Goal: Task Accomplishment & Management: Manage account settings

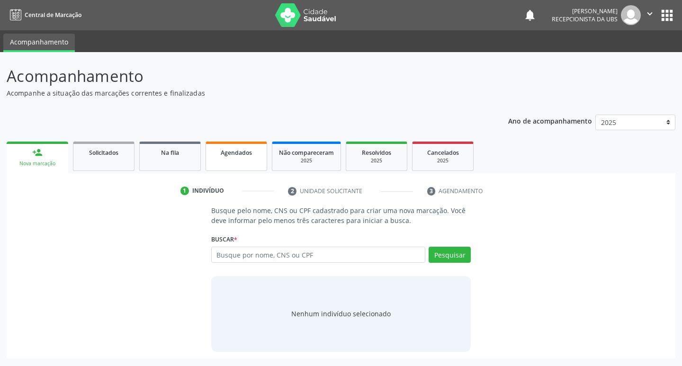
click at [241, 159] on link "Agendados" at bounding box center [237, 156] width 62 height 29
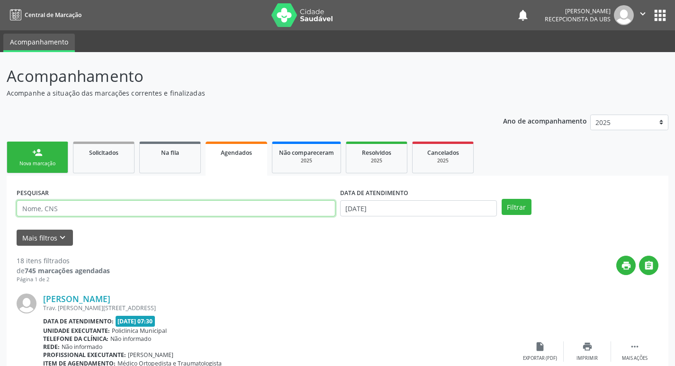
click at [131, 208] on input "text" at bounding box center [176, 208] width 319 height 16
type input "[PERSON_NAME]"
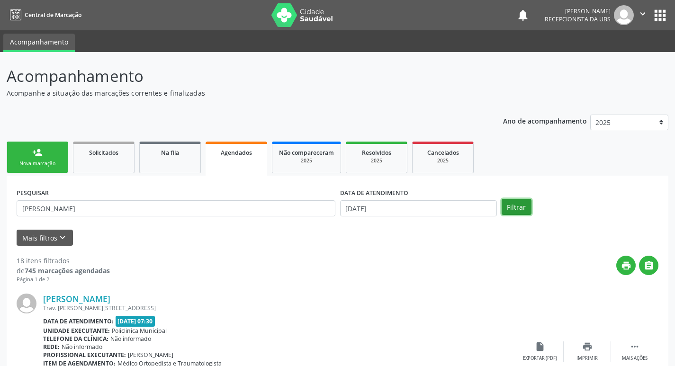
click at [521, 206] on button "Filtrar" at bounding box center [516, 207] width 30 height 16
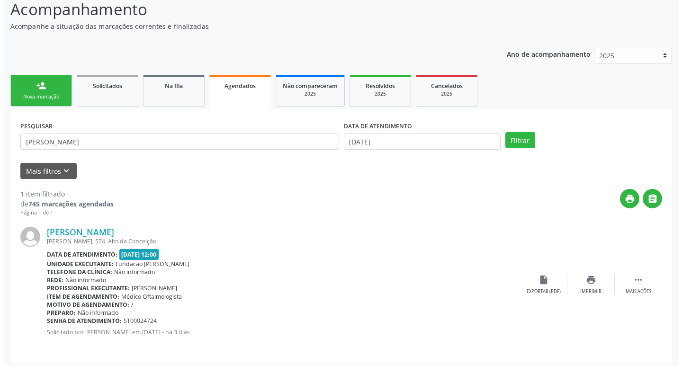
scroll to position [70, 0]
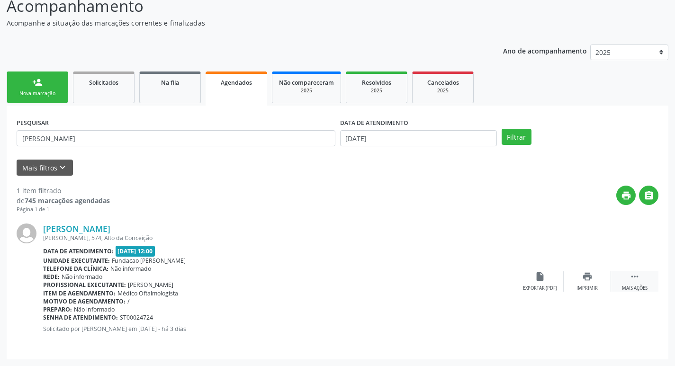
click at [635, 276] on icon "" at bounding box center [634, 276] width 10 height 10
click at [542, 276] on icon "cancel" at bounding box center [540, 276] width 10 height 10
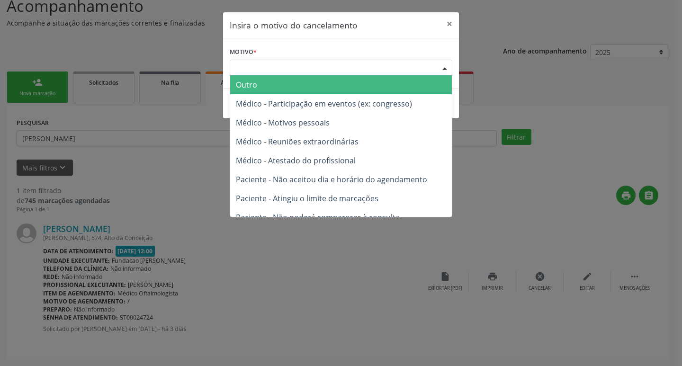
click at [330, 68] on div "Escolha o motivo" at bounding box center [341, 68] width 223 height 16
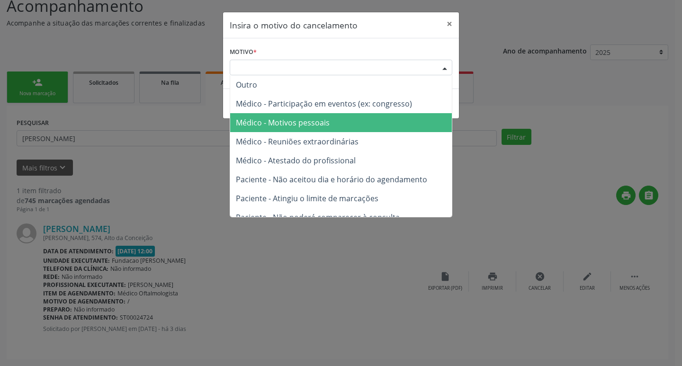
click at [297, 121] on span "Médico - Motivos pessoais" at bounding box center [283, 122] width 94 height 10
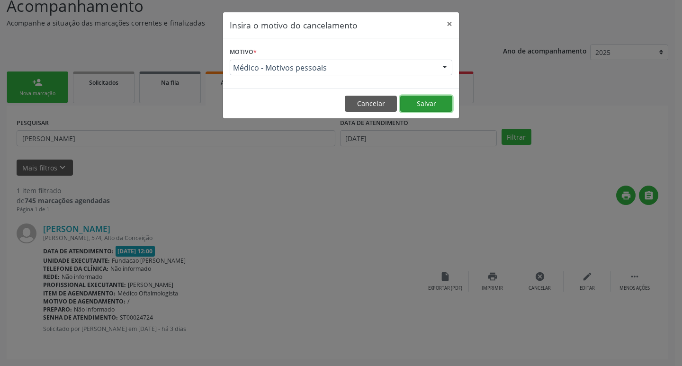
click at [429, 99] on button "Salvar" at bounding box center [426, 104] width 52 height 16
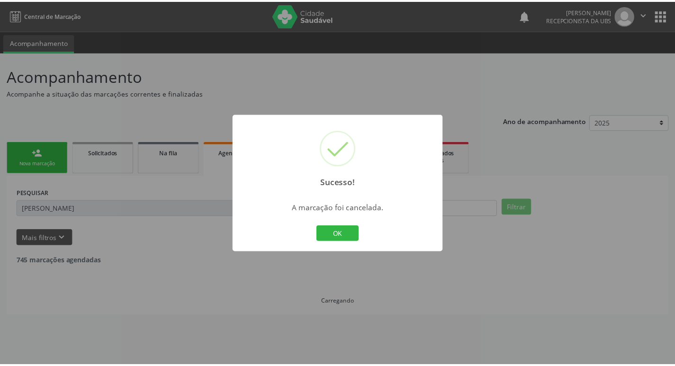
scroll to position [0, 0]
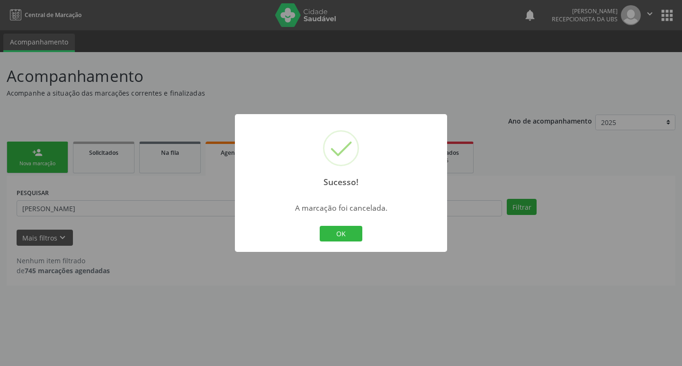
drag, startPoint x: 512, startPoint y: 305, endPoint x: 509, endPoint y: 327, distance: 21.5
click at [508, 316] on div "Sucesso! × A marcação foi cancelada. OK Cancel" at bounding box center [341, 183] width 682 height 366
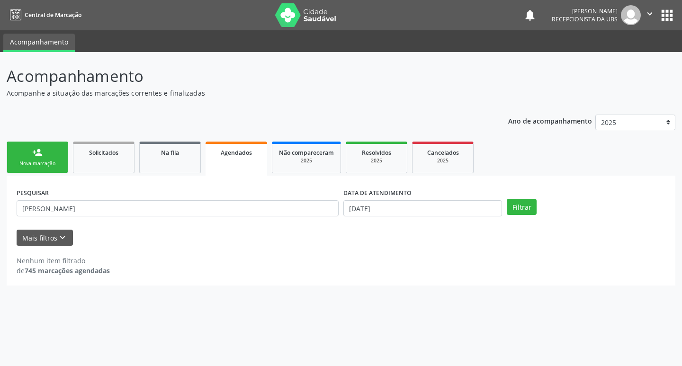
click at [49, 159] on link "person_add Nova marcação" at bounding box center [38, 158] width 62 height 32
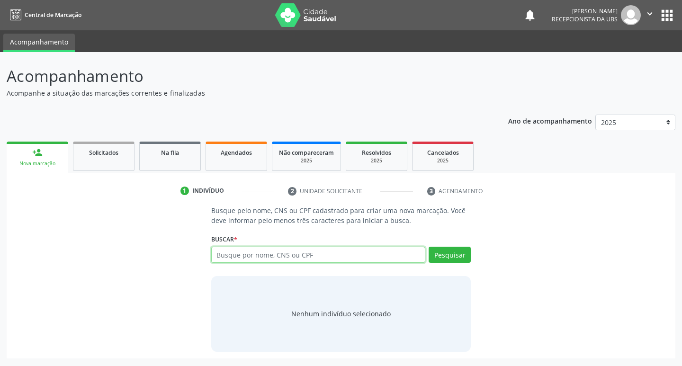
click at [280, 255] on input "text" at bounding box center [318, 255] width 215 height 16
type input "11339872422"
click at [452, 252] on button "Pesquisar" at bounding box center [450, 255] width 42 height 16
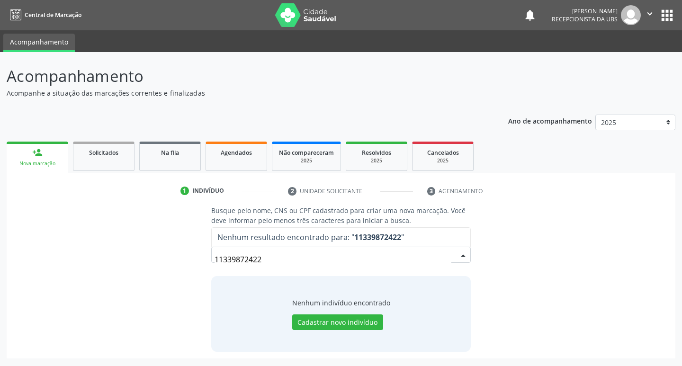
click at [264, 254] on input "11339872422" at bounding box center [333, 259] width 237 height 19
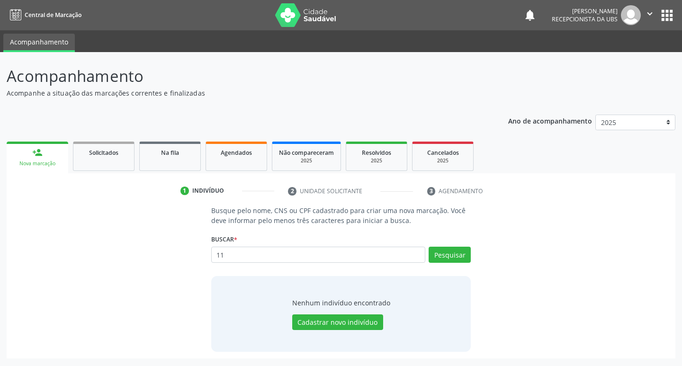
type input "1"
type input "13339872422"
click at [452, 258] on button "Pesquisar" at bounding box center [450, 255] width 42 height 16
type input "1"
type input "[PERSON_NAME]"
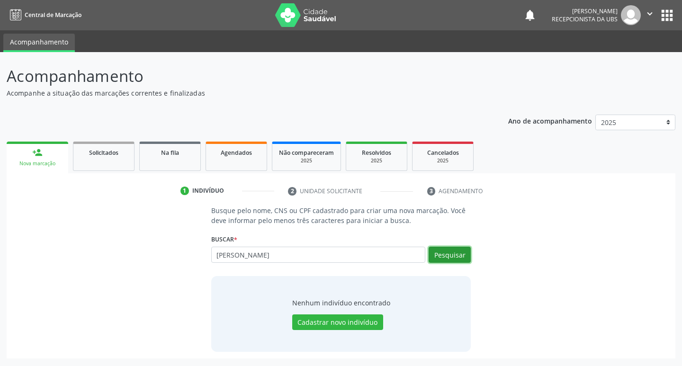
click at [464, 252] on button "Pesquisar" at bounding box center [450, 255] width 42 height 16
type input "[PERSON_NAME]"
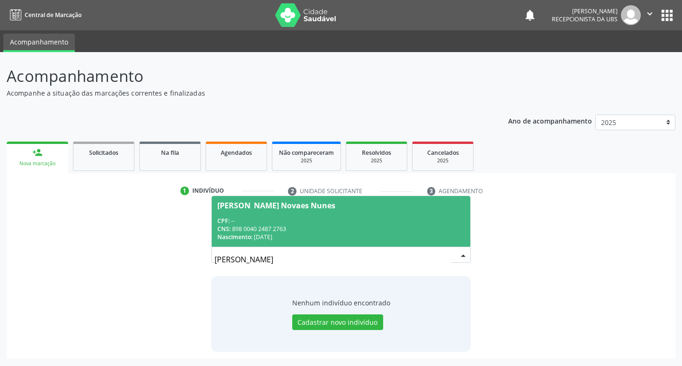
click at [278, 223] on div "CPF: --" at bounding box center [341, 221] width 248 height 8
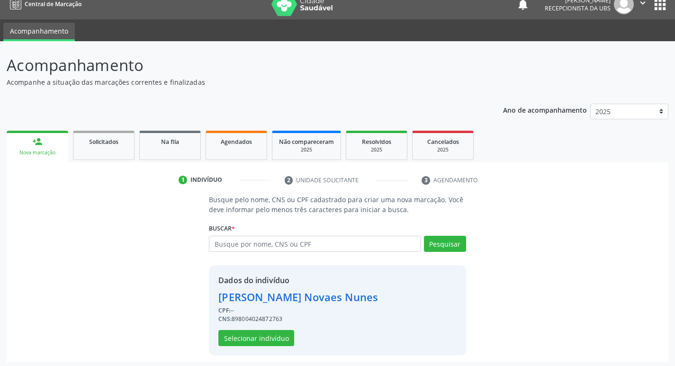
scroll to position [14, 0]
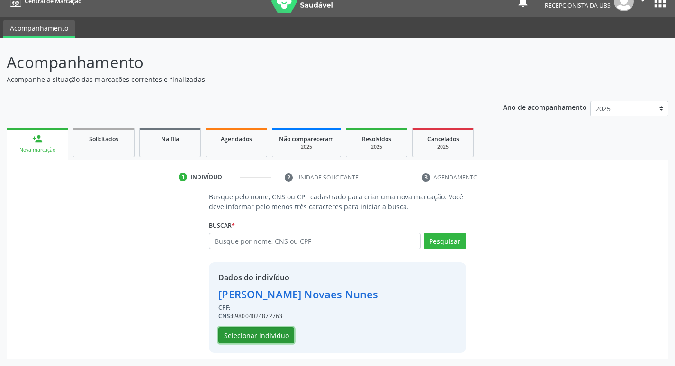
click at [269, 338] on button "Selecionar indivíduo" at bounding box center [256, 335] width 76 height 16
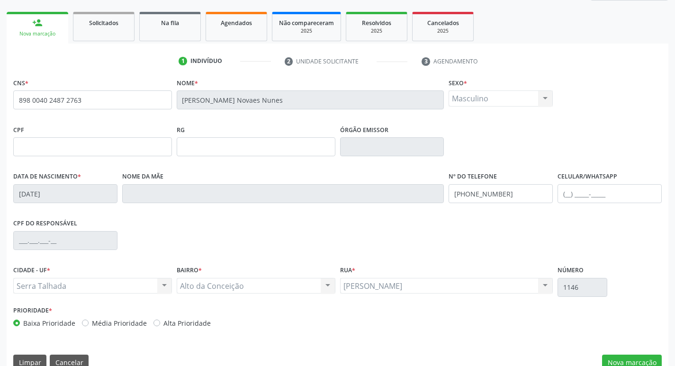
scroll to position [147, 0]
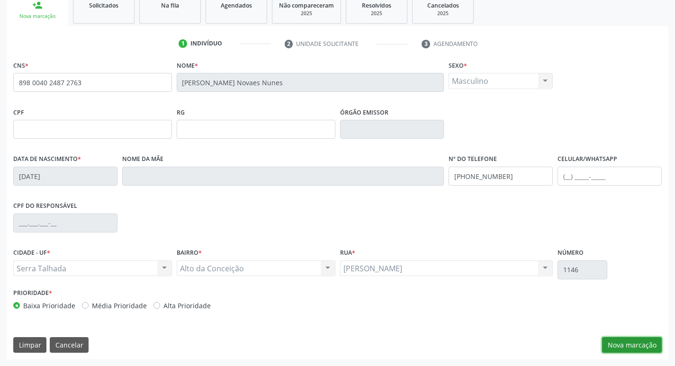
click at [632, 345] on button "Nova marcação" at bounding box center [632, 345] width 60 height 16
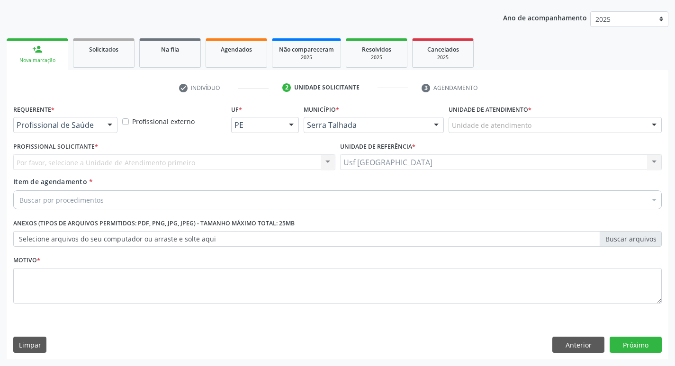
click at [107, 125] on div at bounding box center [110, 125] width 14 height 16
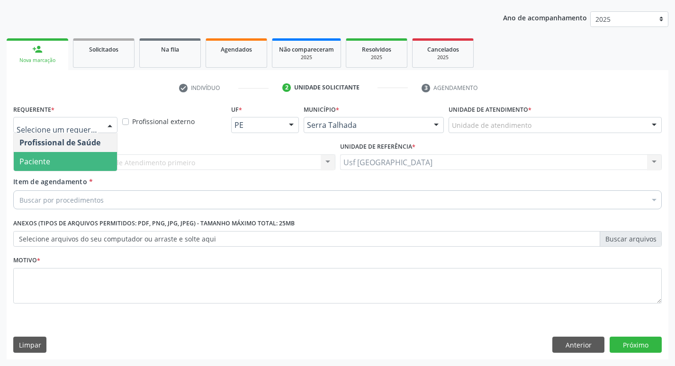
click at [86, 159] on span "Paciente" at bounding box center [65, 161] width 103 height 19
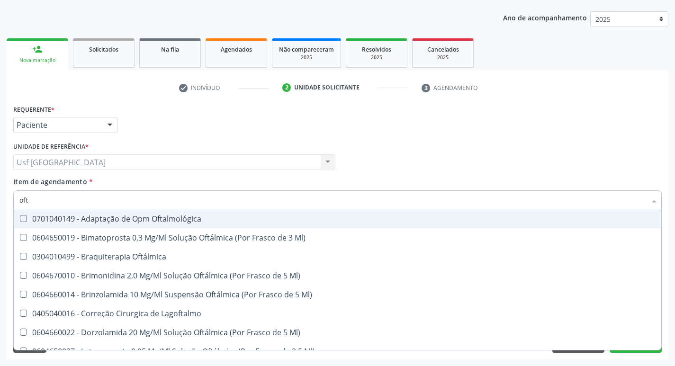
type input "ofta"
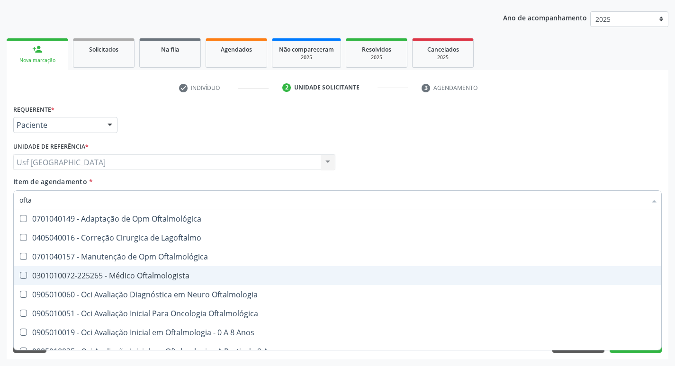
click at [161, 279] on div "0301010072-225265 - Médico Oftalmologista" at bounding box center [337, 276] width 636 height 8
checkbox Oftalmologista "true"
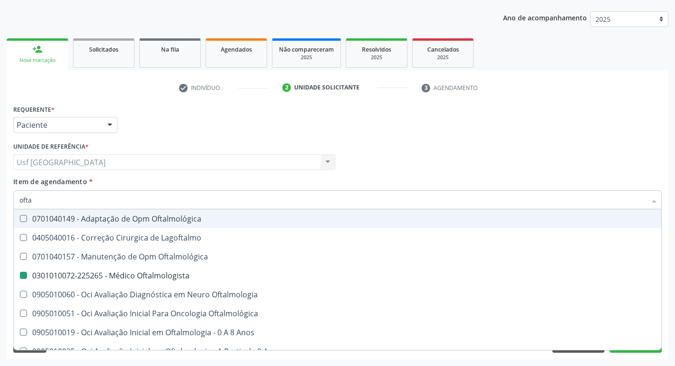
click at [514, 152] on div "Profissional Solicitante Por favor, selecione a Unidade de Atendimento primeiro…" at bounding box center [337, 158] width 653 height 37
checkbox Lagoftalmo "true"
checkbox Oftalmologista "false"
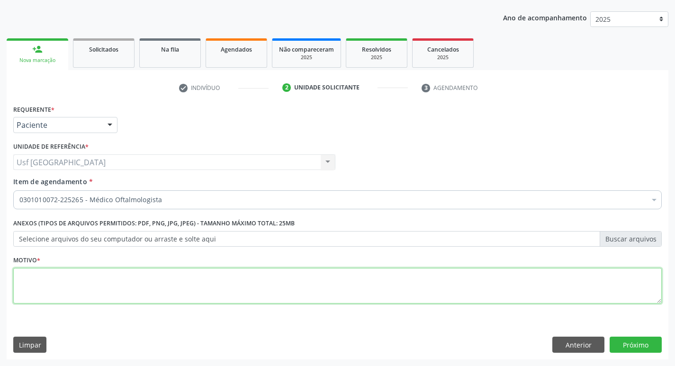
click at [139, 291] on textarea at bounding box center [337, 286] width 648 height 36
type textarea "/"
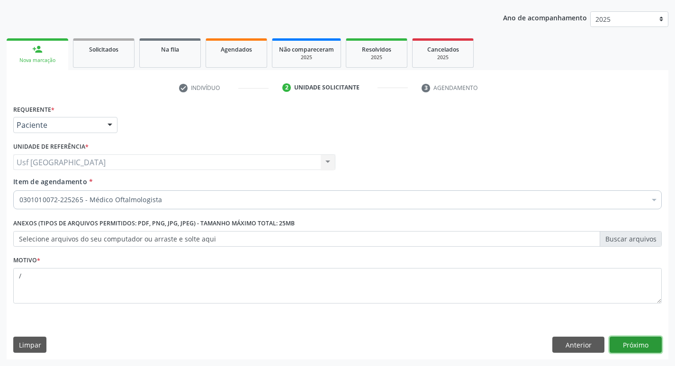
click at [621, 348] on button "Próximo" at bounding box center [635, 345] width 52 height 16
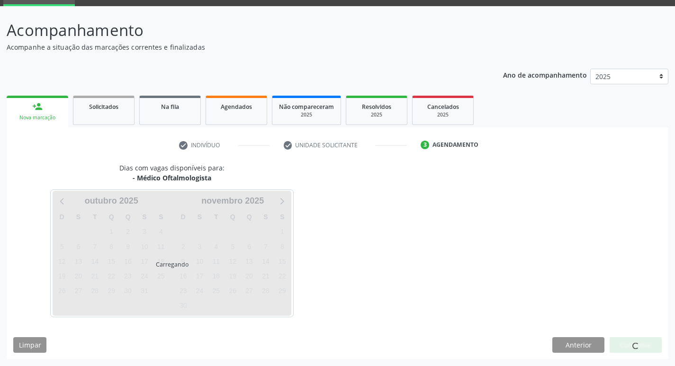
scroll to position [46, 0]
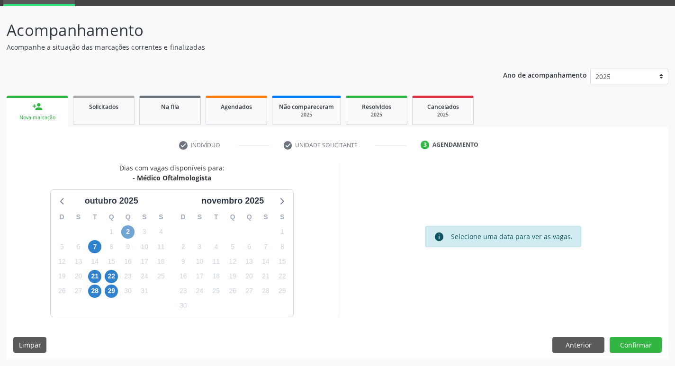
click at [128, 232] on span "2" at bounding box center [127, 231] width 13 height 13
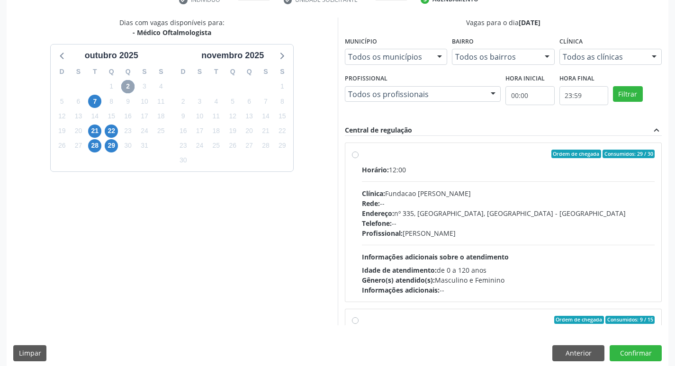
scroll to position [200, 0]
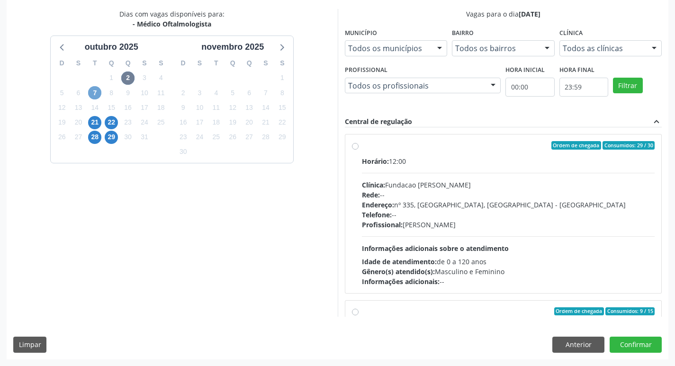
click at [92, 90] on span "7" at bounding box center [94, 92] width 13 height 13
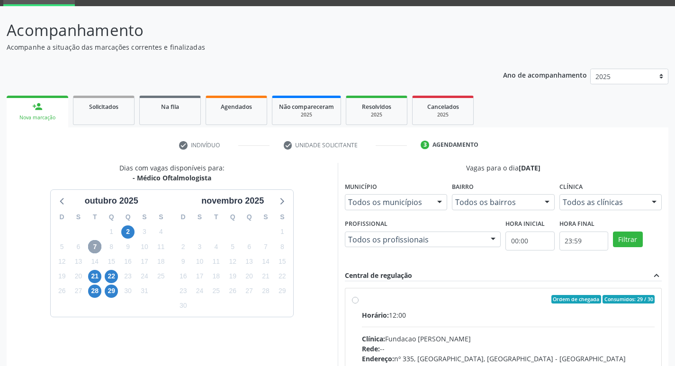
scroll to position [183, 0]
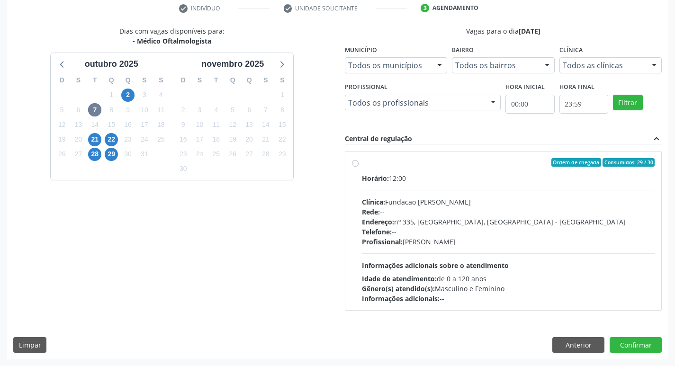
click at [362, 163] on label "Ordem de chegada Consumidos: 29 / 30 Horário: 12:00 Clínica: Fundacao [PERSON_N…" at bounding box center [508, 230] width 293 height 145
click at [356, 163] on input "Ordem de chegada Consumidos: 29 / 30 Horário: 12:00 Clínica: Fundacao [PERSON_N…" at bounding box center [355, 162] width 7 height 9
radio input "true"
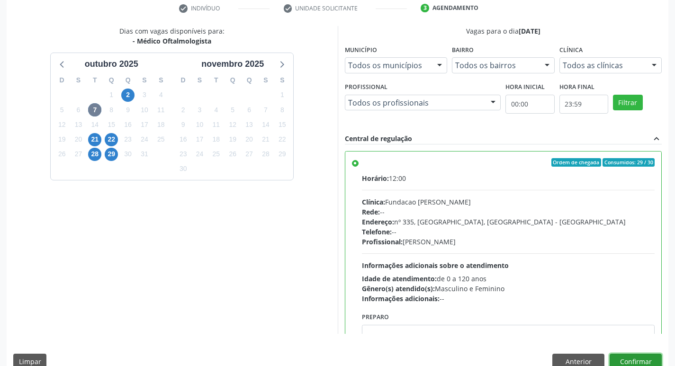
click at [645, 360] on button "Confirmar" at bounding box center [635, 362] width 52 height 16
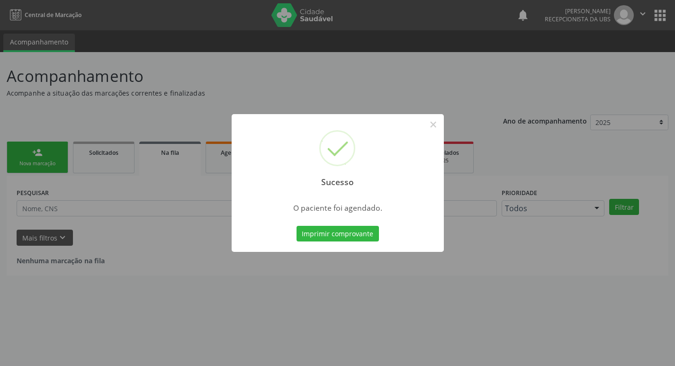
scroll to position [0, 0]
click at [434, 128] on button "×" at bounding box center [437, 124] width 16 height 16
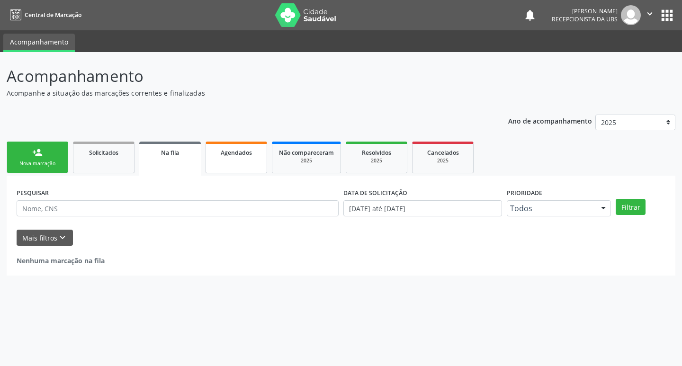
click at [244, 157] on link "Agendados" at bounding box center [237, 158] width 62 height 32
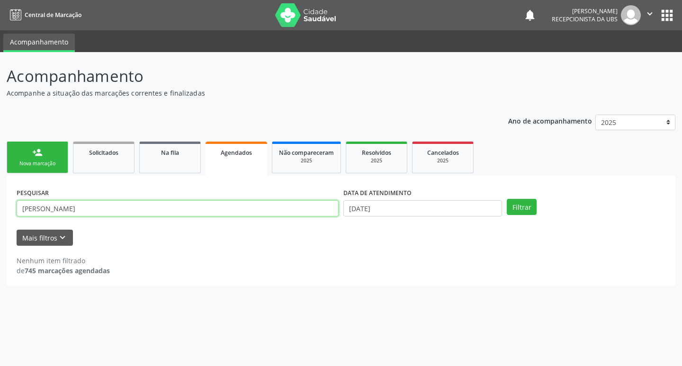
click at [109, 208] on input "[PERSON_NAME]" at bounding box center [178, 208] width 322 height 16
type input "m"
type input "[PERSON_NAME]"
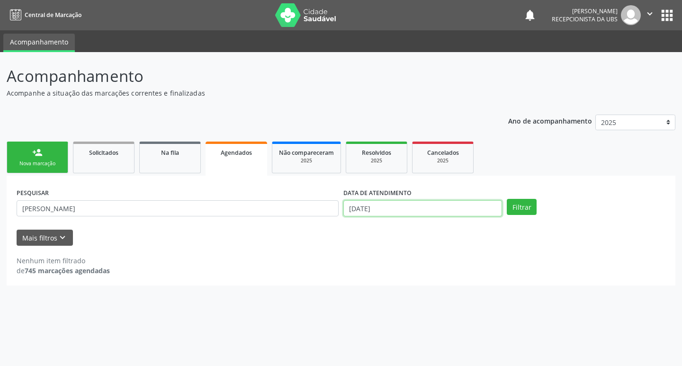
click at [378, 210] on input "[DATE]" at bounding box center [422, 208] width 159 height 16
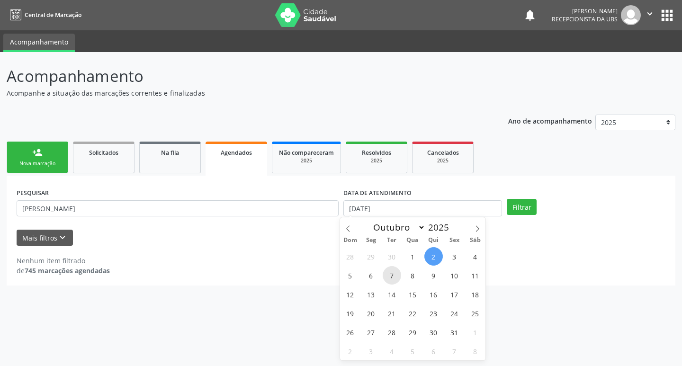
click at [393, 277] on span "7" at bounding box center [392, 275] width 18 height 18
type input "[DATE]"
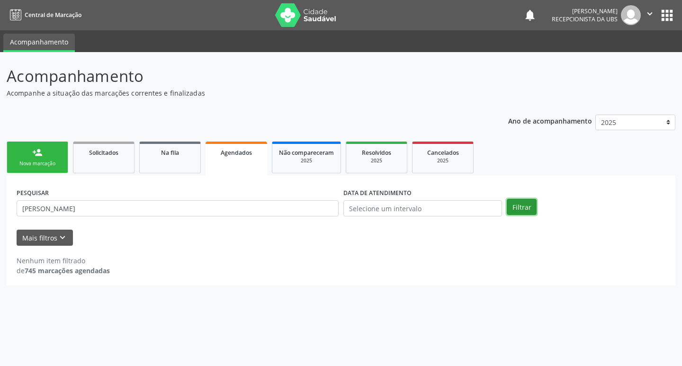
click at [523, 209] on button "Filtrar" at bounding box center [522, 207] width 30 height 16
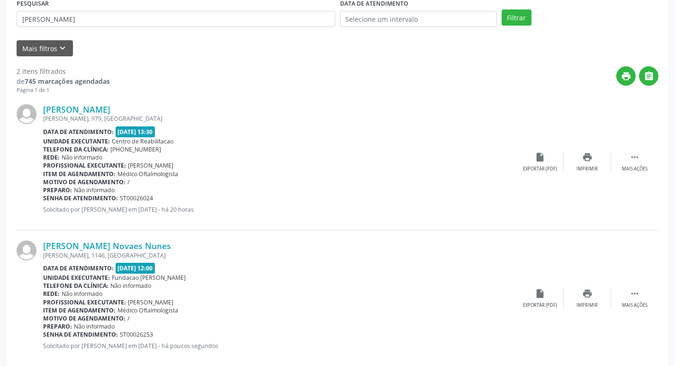
scroll to position [207, 0]
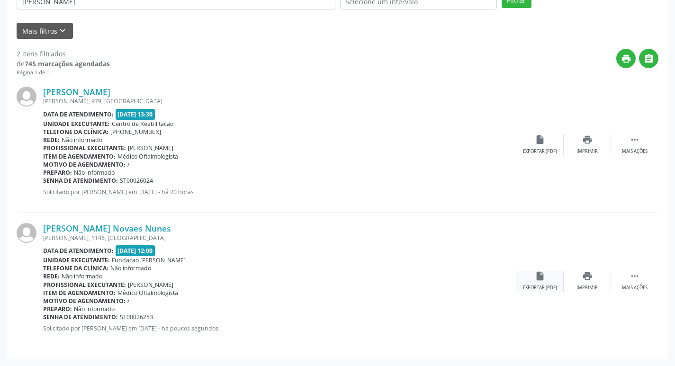
click at [542, 278] on icon "insert_drive_file" at bounding box center [540, 276] width 10 height 10
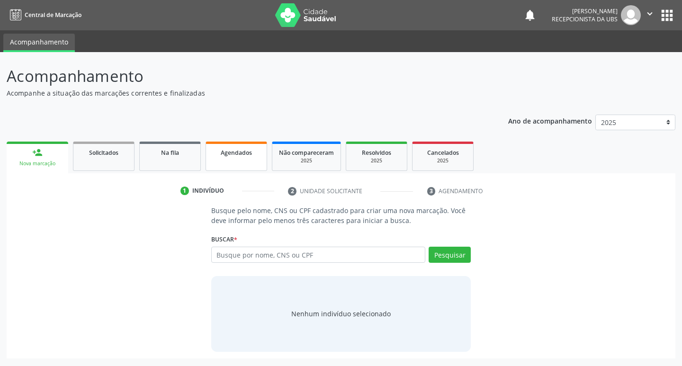
click at [249, 156] on span "Agendados" at bounding box center [236, 153] width 31 height 8
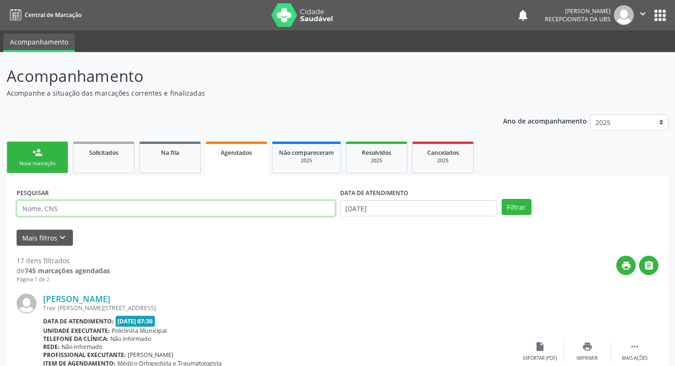
click at [163, 212] on input "text" at bounding box center [176, 208] width 319 height 16
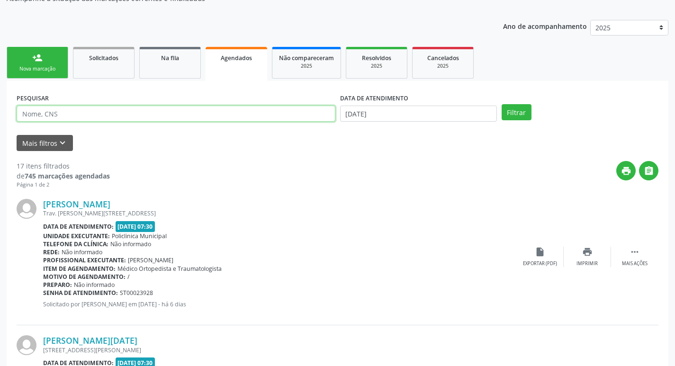
scroll to position [142, 0]
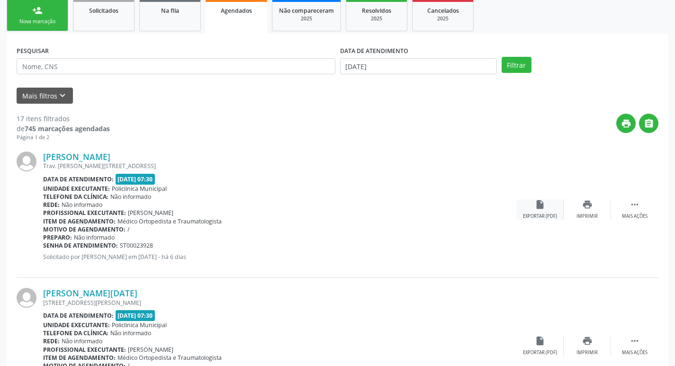
click at [546, 208] on div "insert_drive_file Exportar (PDF)" at bounding box center [539, 209] width 47 height 20
